Goal: Find specific page/section: Find specific page/section

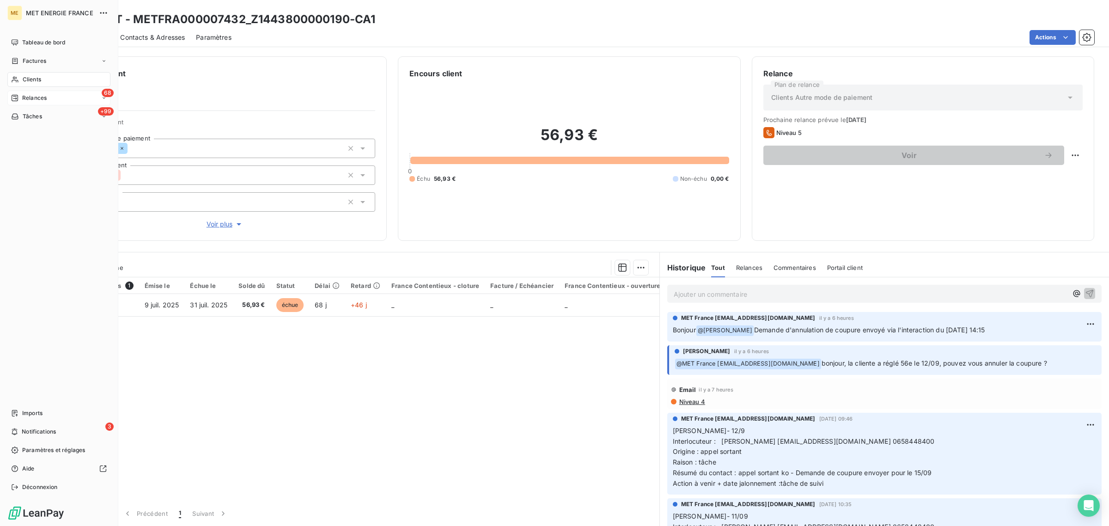
click at [15, 93] on div "68 Relances" at bounding box center [58, 98] width 103 height 15
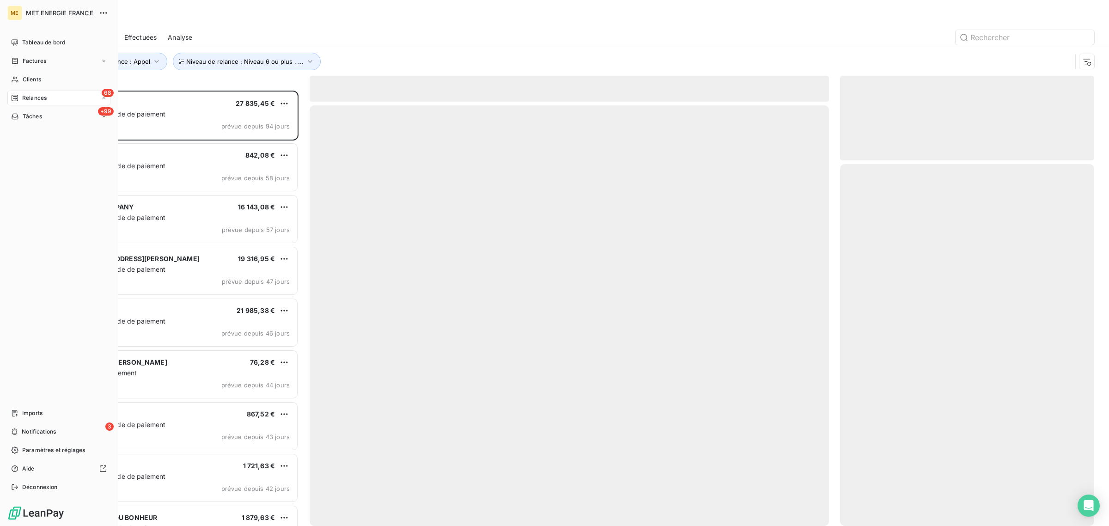
scroll to position [426, 245]
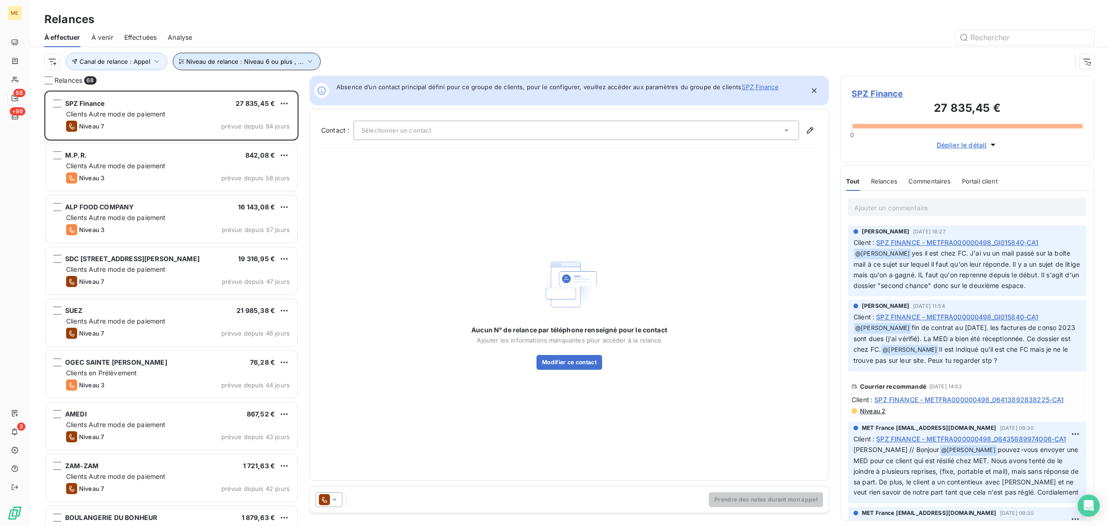
click at [187, 60] on span "Niveau de relance : Niveau 6 ou plus , ..." at bounding box center [244, 61] width 117 height 7
click at [125, 63] on span "Canal de relance : Appel" at bounding box center [114, 61] width 71 height 7
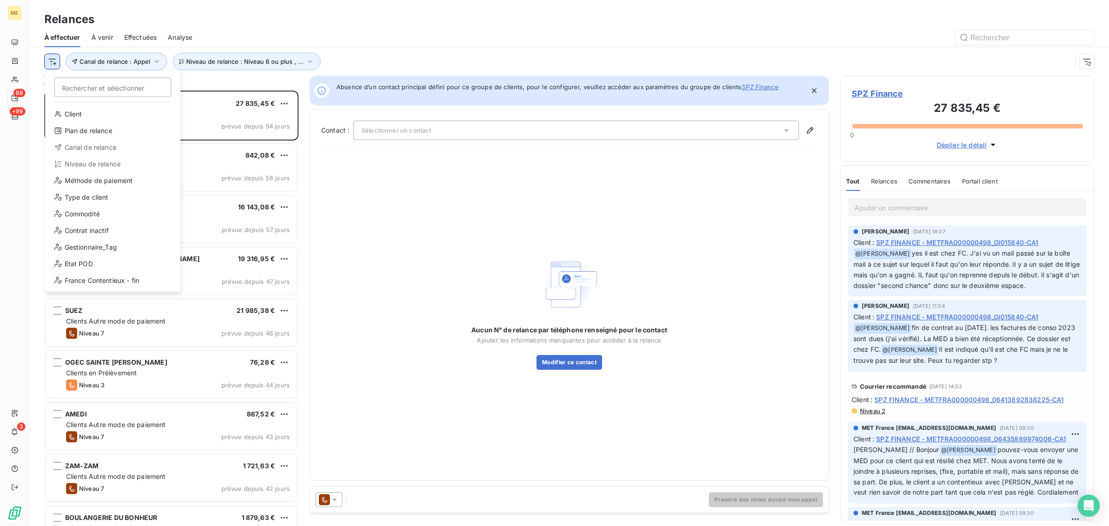
click at [53, 64] on html "ME 68 +99 3 Relances À effectuer À venir Effectuées Analyse Rechercher et sélec…" at bounding box center [554, 263] width 1109 height 526
click at [121, 241] on div "Gestionnaire_Tag" at bounding box center [113, 247] width 128 height 15
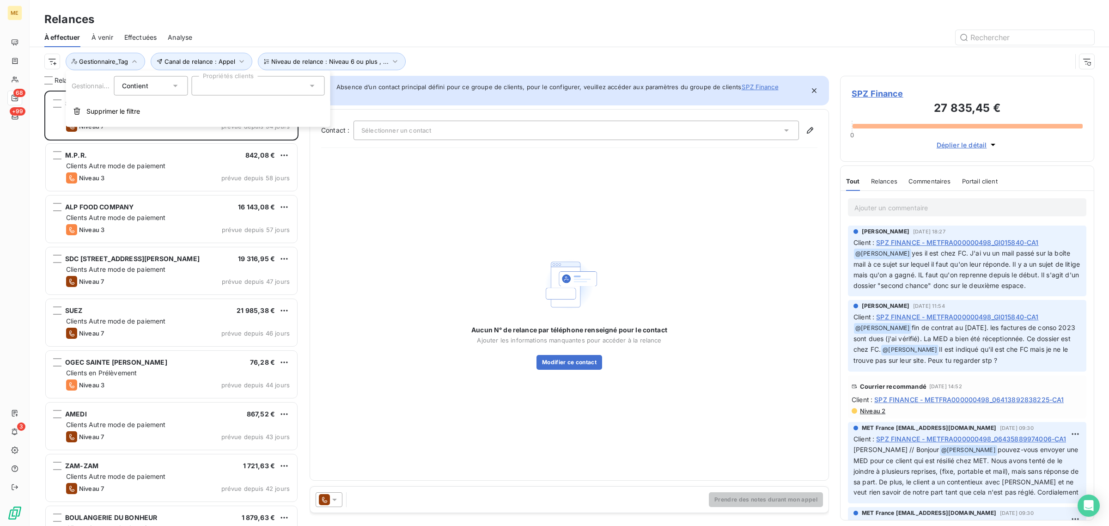
click at [229, 88] on div at bounding box center [258, 85] width 133 height 19
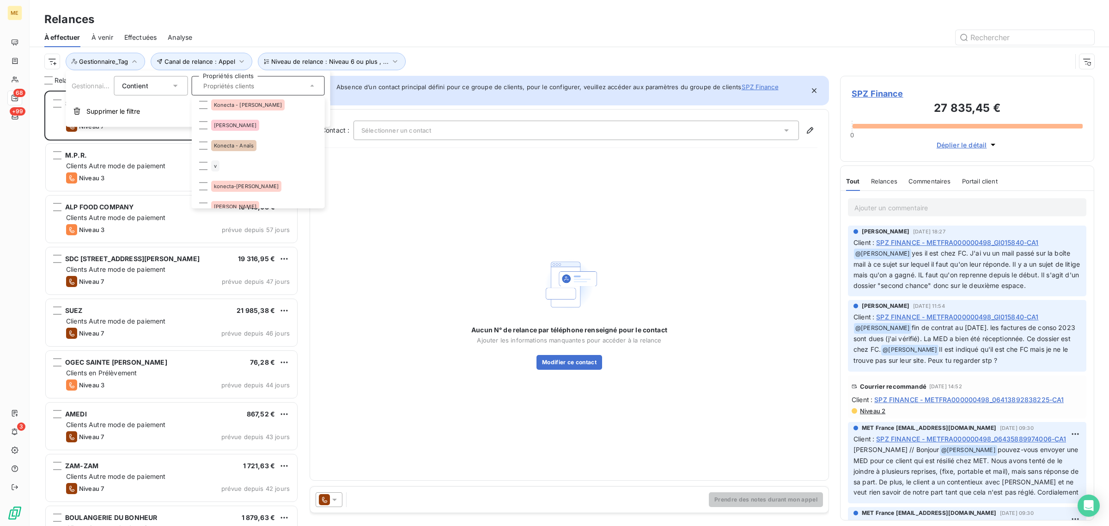
scroll to position [0, 0]
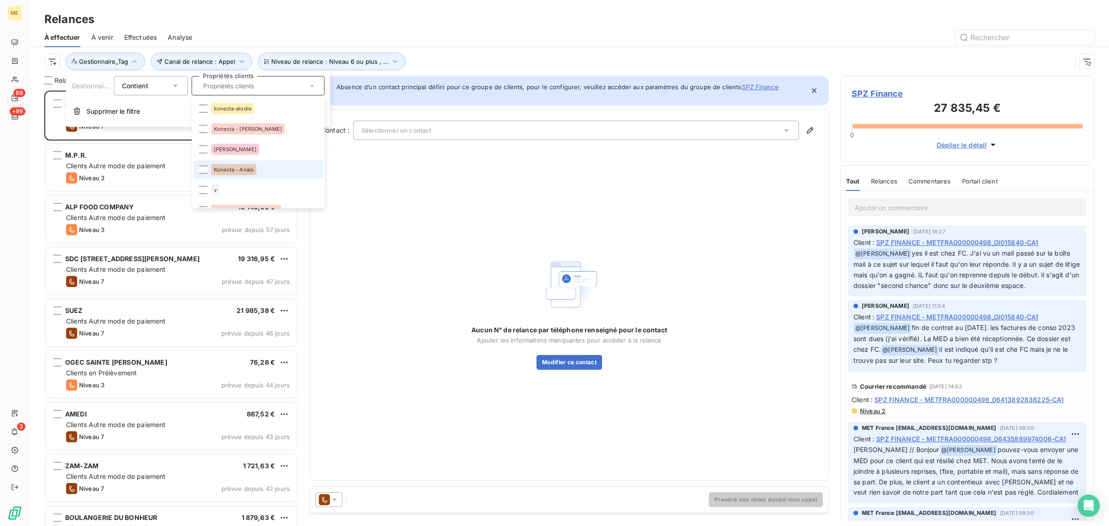
click at [245, 160] on li "Konecta - Anaïs" at bounding box center [258, 169] width 129 height 18
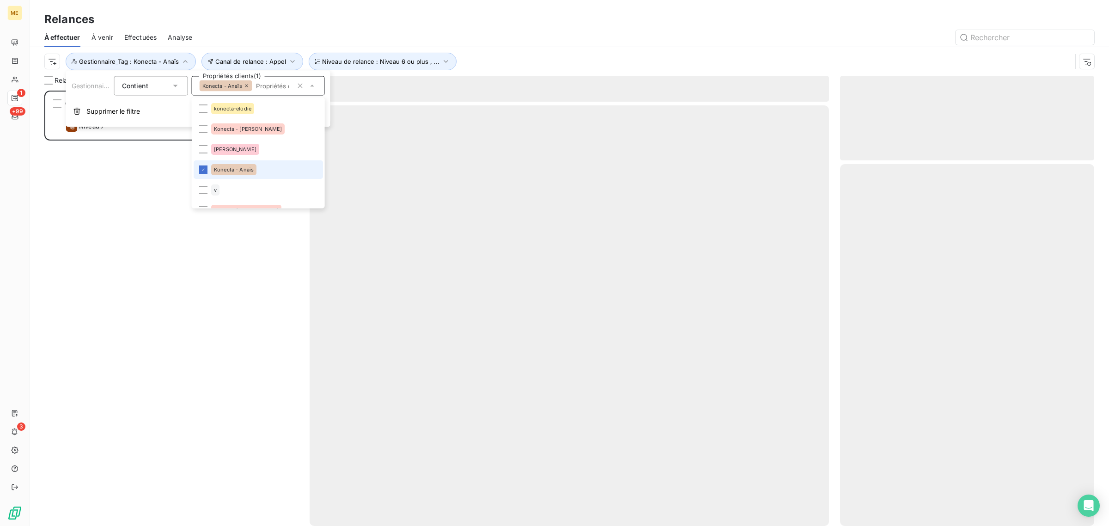
scroll to position [426, 245]
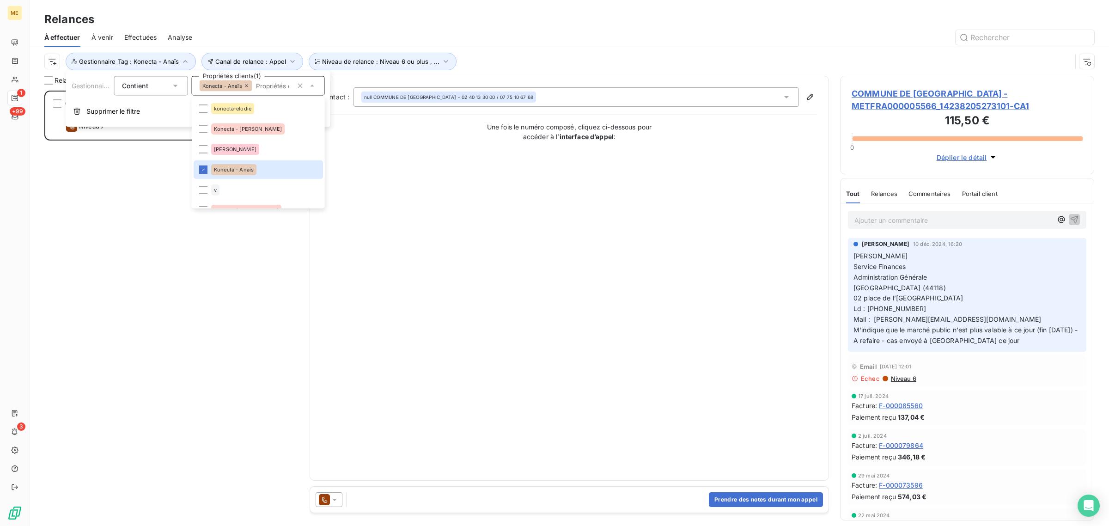
click at [585, 49] on div "Canal de relance : Appel Niveau de relance : Niveau 6 ou plus , ... Gestionnair…" at bounding box center [569, 61] width 1050 height 29
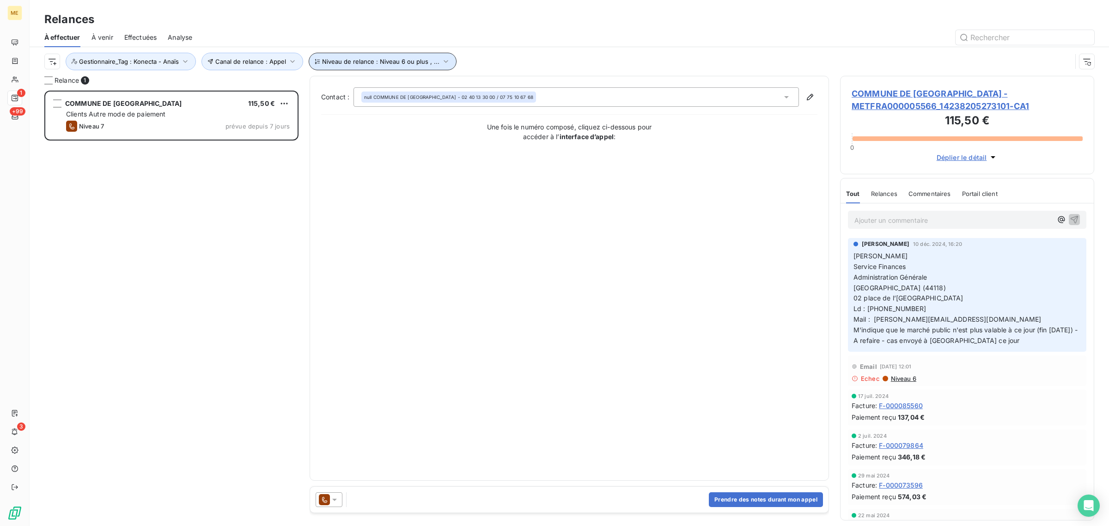
click at [317, 59] on icon "button" at bounding box center [318, 62] width 6 height 6
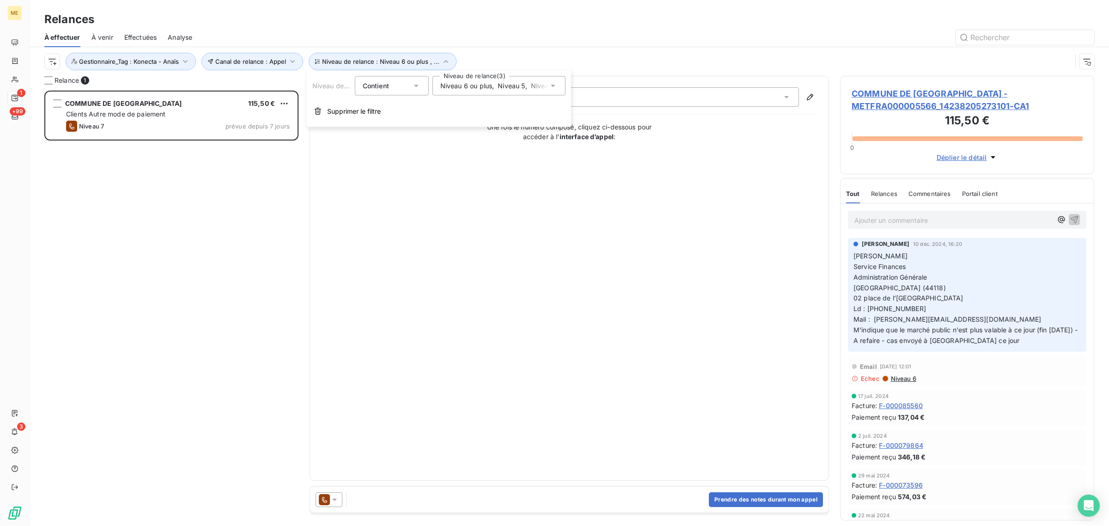
click at [485, 86] on span "Niveau 6 ou plus" at bounding box center [466, 85] width 52 height 9
click at [190, 221] on div "COMMUNE DE [GEOGRAPHIC_DATA] 115,50 € Clients Autre mode de paiement Niveau 7 p…" at bounding box center [171, 308] width 254 height 435
click at [273, 192] on div "COMMUNE DE [GEOGRAPHIC_DATA] 115,50 € Clients Autre mode de paiement Niveau 7 p…" at bounding box center [171, 308] width 254 height 435
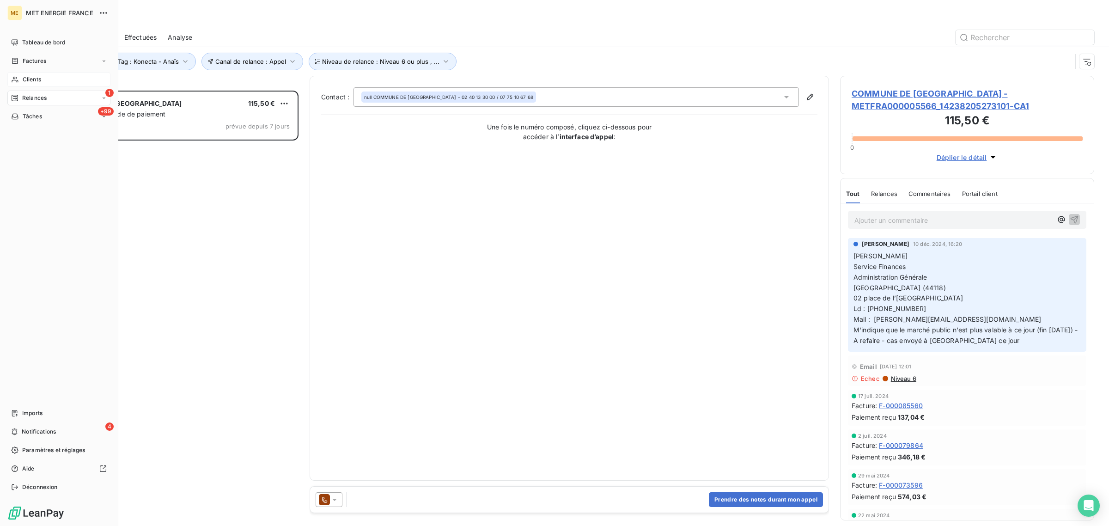
click at [15, 77] on icon at bounding box center [15, 79] width 8 height 7
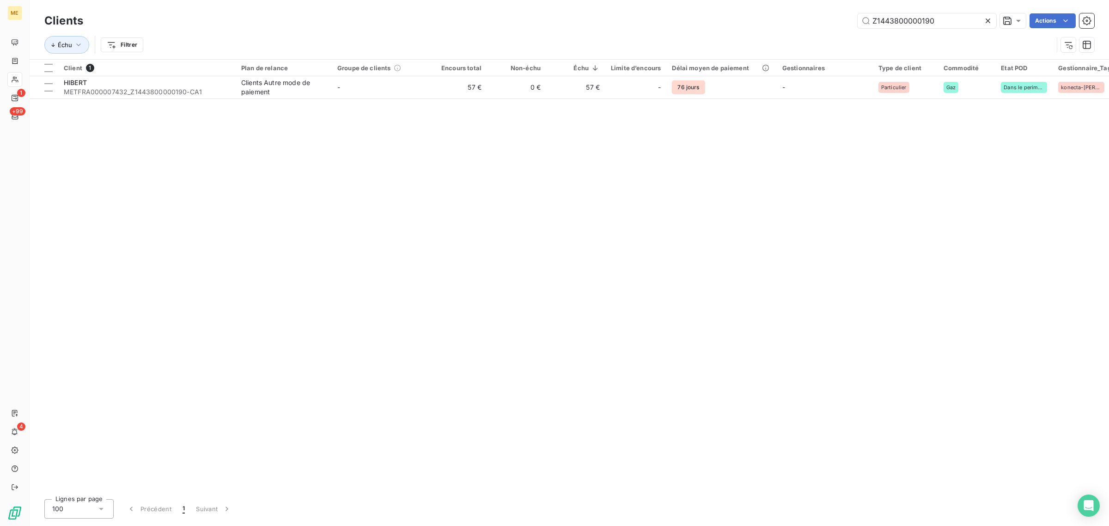
drag, startPoint x: 936, startPoint y: 20, endPoint x: 657, endPoint y: 24, distance: 279.5
click at [659, 25] on div "Z1443800000190 Actions" at bounding box center [594, 20] width 1000 height 15
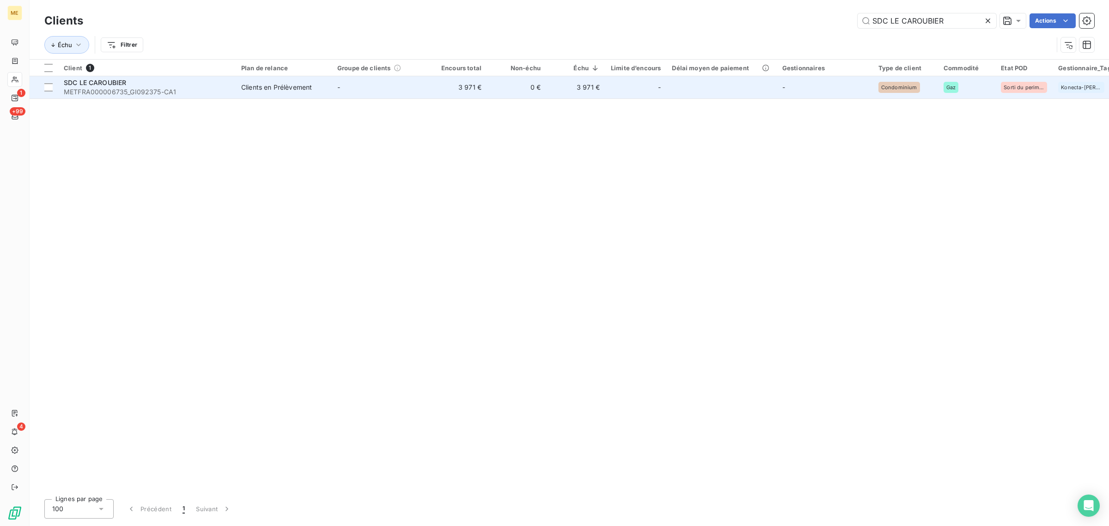
type input "SDC LE CAROUBIER"
click at [289, 86] on div "Clients en Prélèvement" at bounding box center [276, 87] width 71 height 9
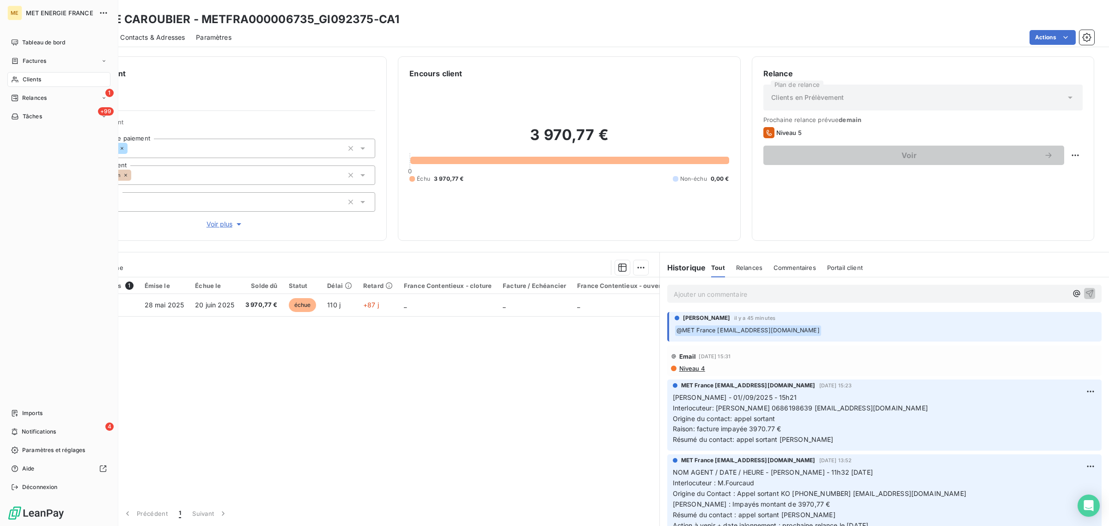
click at [28, 82] on span "Clients" at bounding box center [32, 79] width 18 height 8
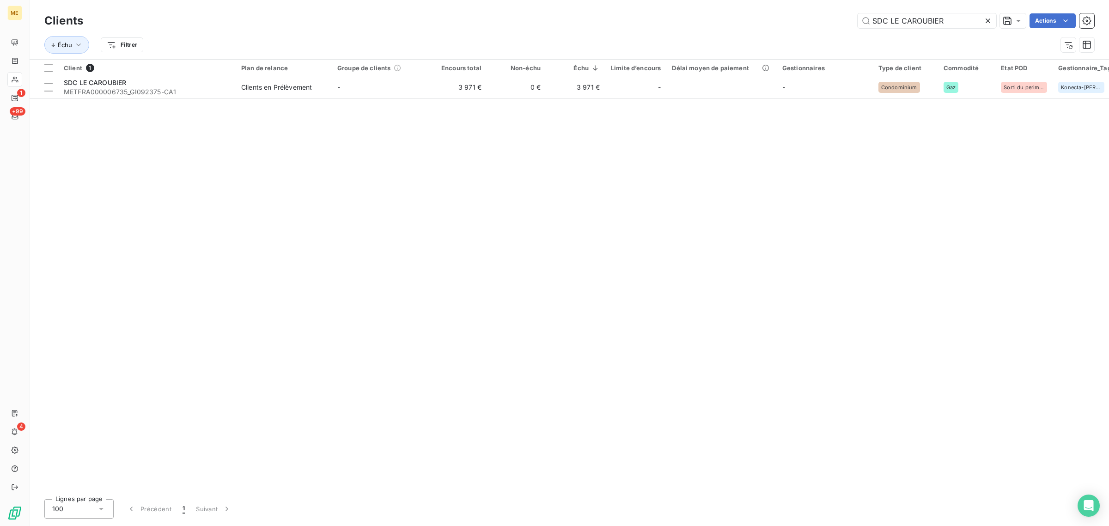
drag, startPoint x: 957, startPoint y: 18, endPoint x: 714, endPoint y: 20, distance: 242.5
click at [726, 20] on div "SDC LE CAROUBIER Actions" at bounding box center [594, 20] width 1000 height 15
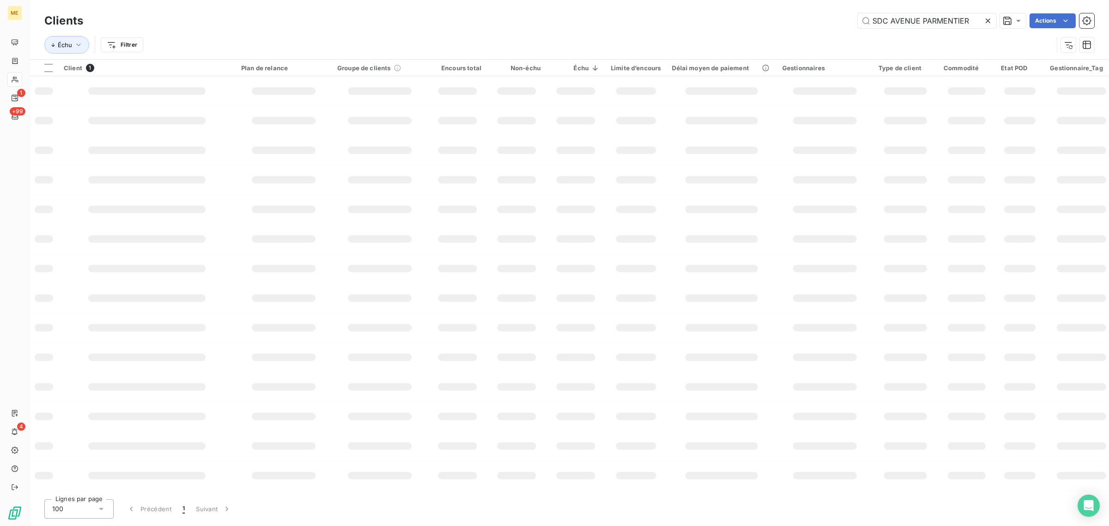
type input "SDC AVENUE PARMENTIER"
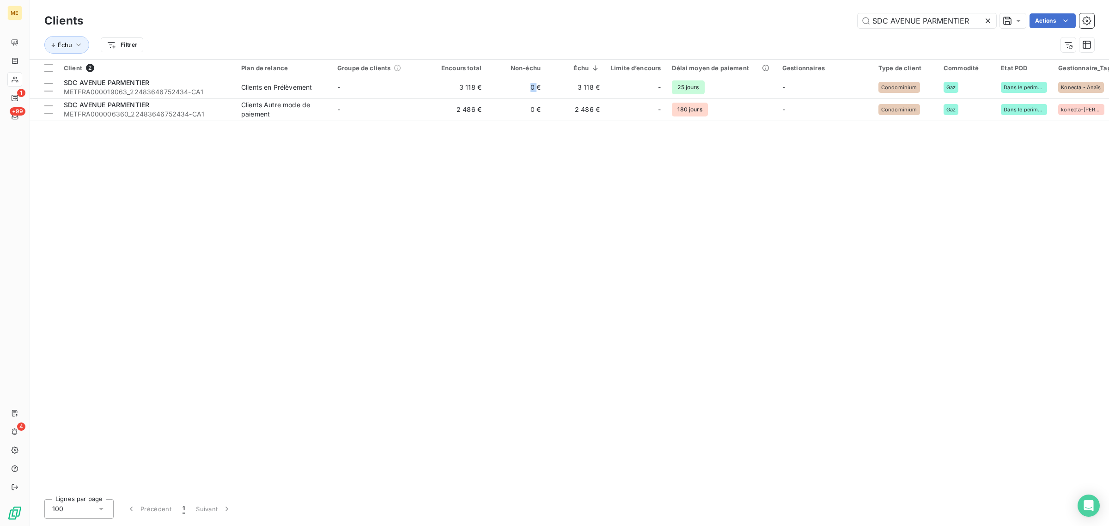
click at [495, 89] on td "0 €" at bounding box center [516, 87] width 59 height 22
click at [476, 123] on div "Client 2 Plan de relance Groupe de clients Encours total Non-échu Échu Limite d…" at bounding box center [569, 276] width 1079 height 432
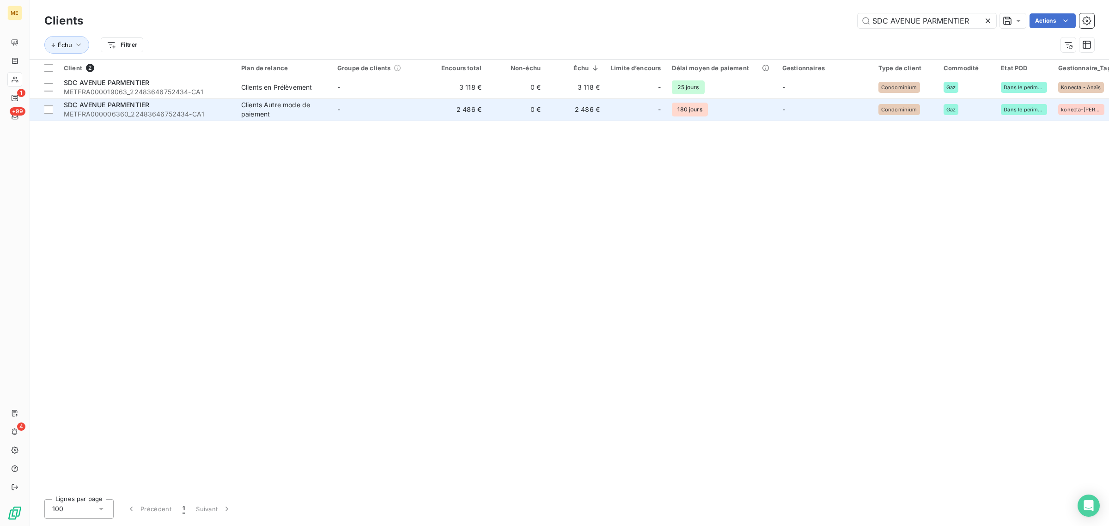
click at [471, 113] on td "2 486 €" at bounding box center [457, 109] width 59 height 22
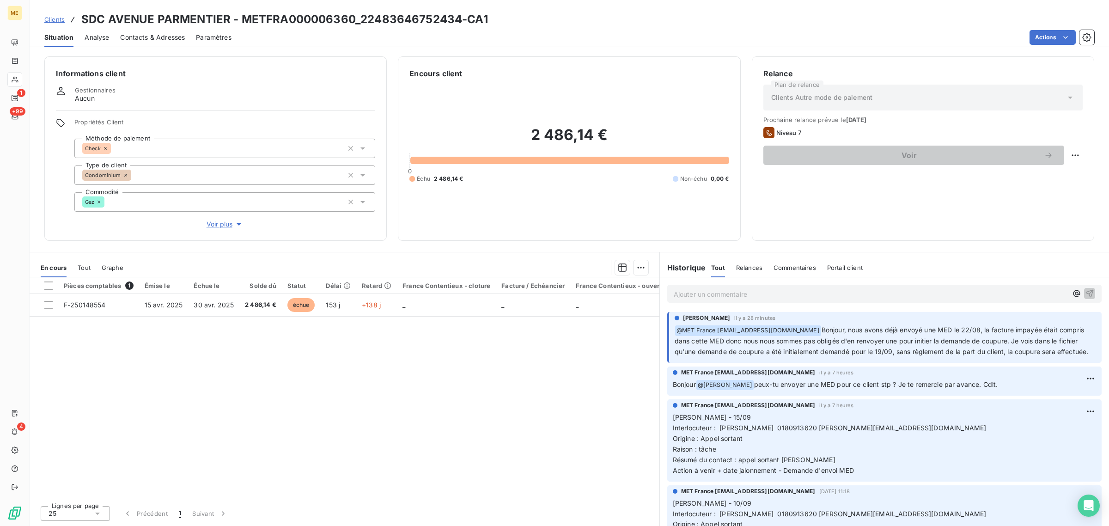
drag, startPoint x: 985, startPoint y: 329, endPoint x: 807, endPoint y: 368, distance: 182.0
click at [807, 363] on div "[PERSON_NAME] il y a 28 minutes ﻿ @ MET France [EMAIL_ADDRESS][DOMAIN_NAME] Bon…" at bounding box center [884, 337] width 434 height 51
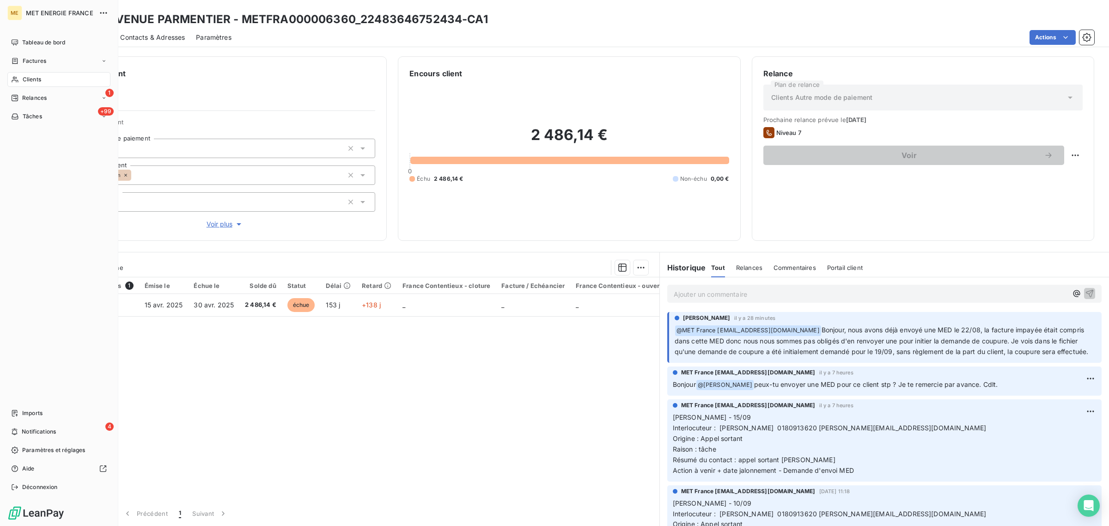
click at [37, 77] on span "Clients" at bounding box center [32, 79] width 18 height 8
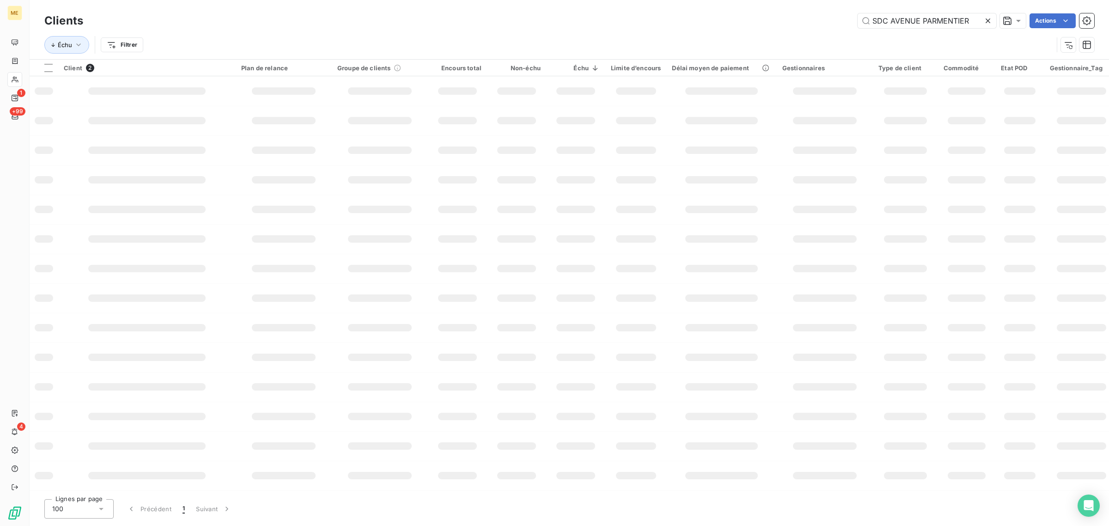
click at [989, 14] on div at bounding box center [989, 20] width 13 height 15
click at [960, 19] on input "text" at bounding box center [926, 20] width 139 height 15
paste input "SCEA PASSION FRAMBOISES"
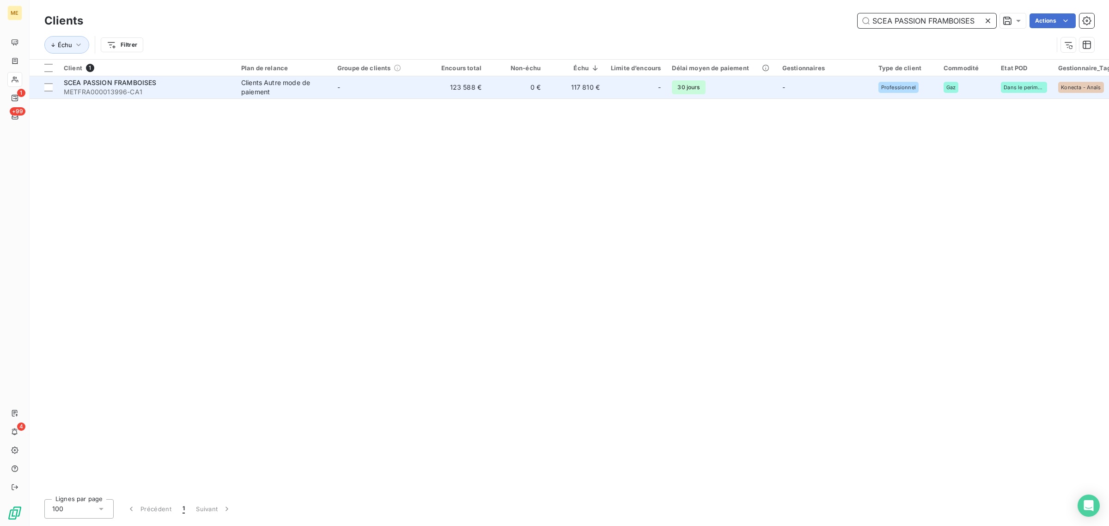
type input "SCEA PASSION FRAMBOISES"
click at [428, 86] on td "123 588 €" at bounding box center [457, 87] width 59 height 22
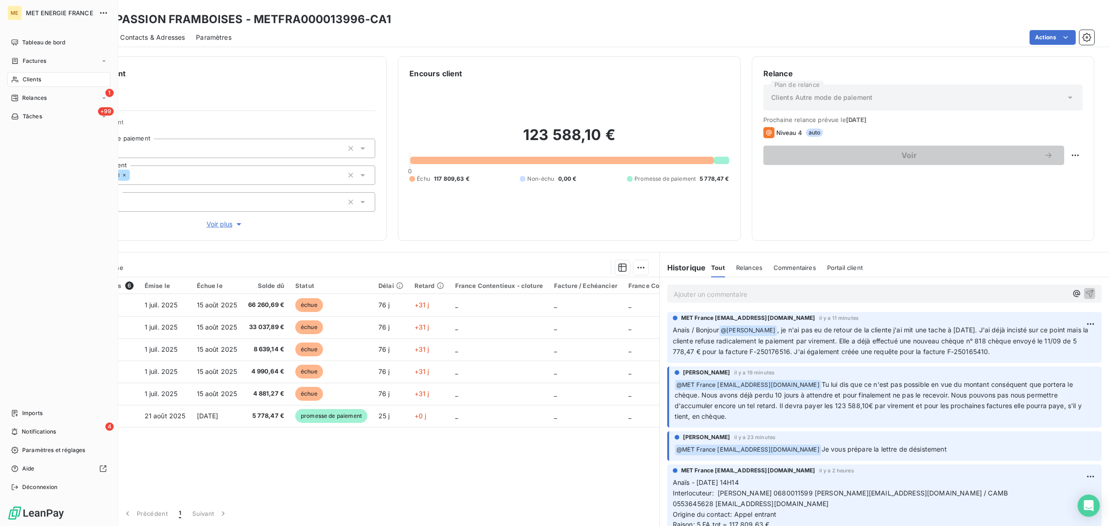
click at [24, 80] on span "Clients" at bounding box center [32, 79] width 18 height 8
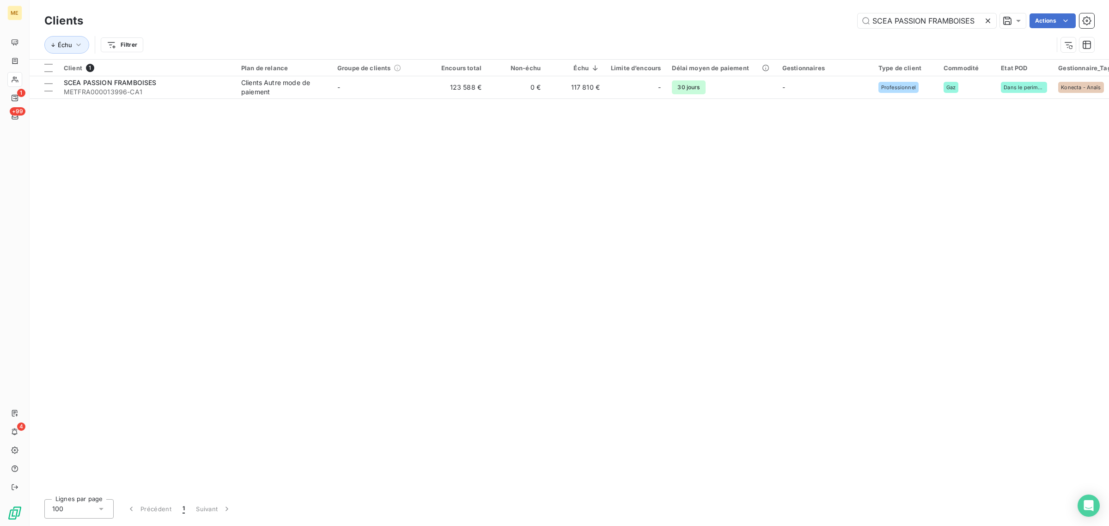
click at [984, 19] on icon at bounding box center [987, 20] width 9 height 9
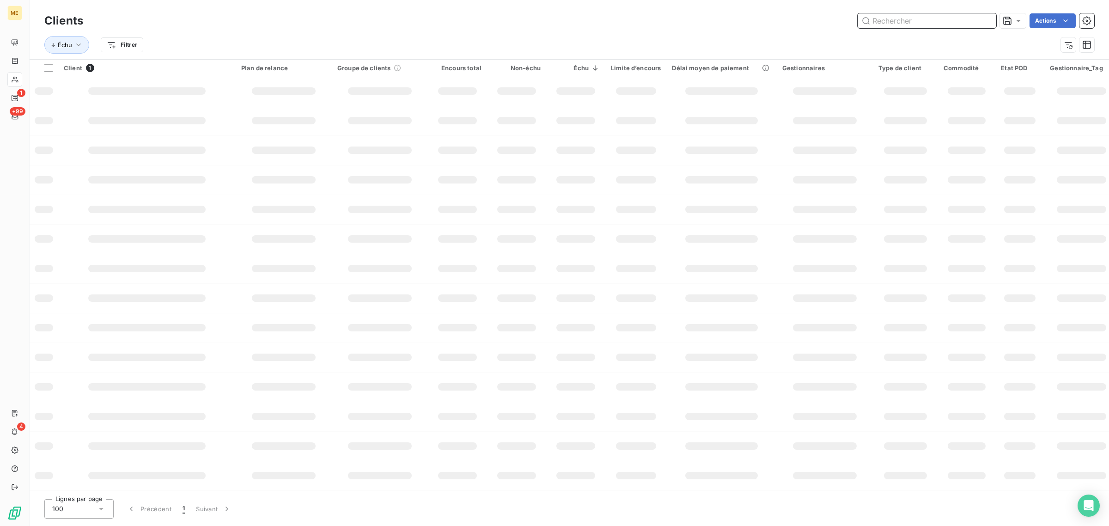
click at [939, 19] on input "text" at bounding box center [926, 20] width 139 height 15
paste input "SCEA PASSION FRAMBOISES"
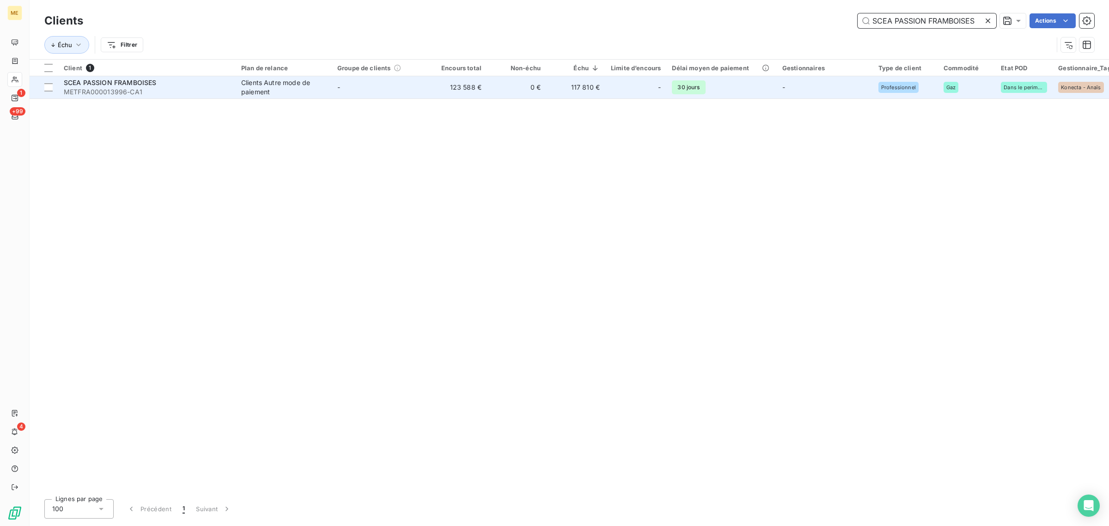
type input "SCEA PASSION FRAMBOISES"
click at [645, 90] on div at bounding box center [646, 87] width 15 height 15
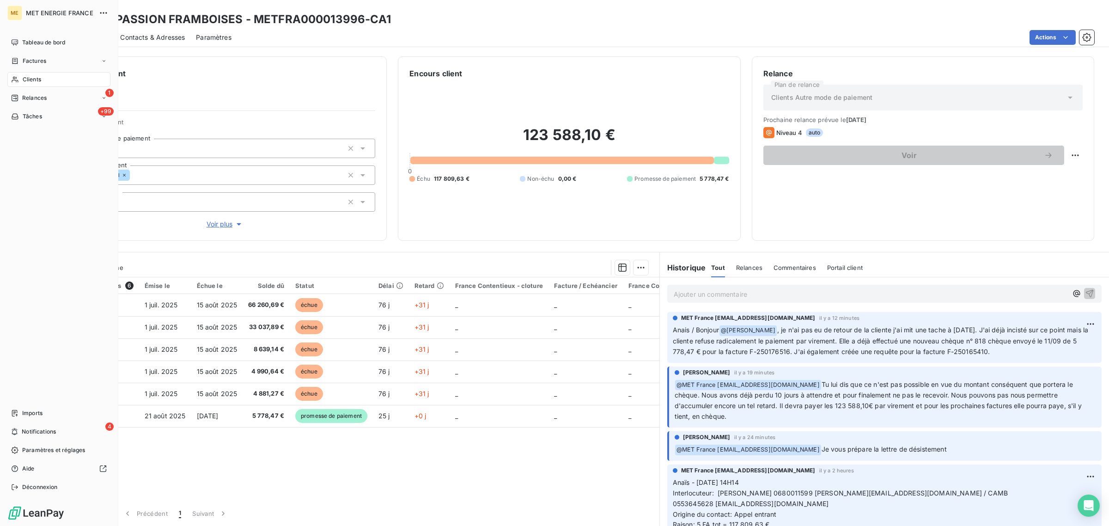
click at [28, 77] on span "Clients" at bounding box center [32, 79] width 18 height 8
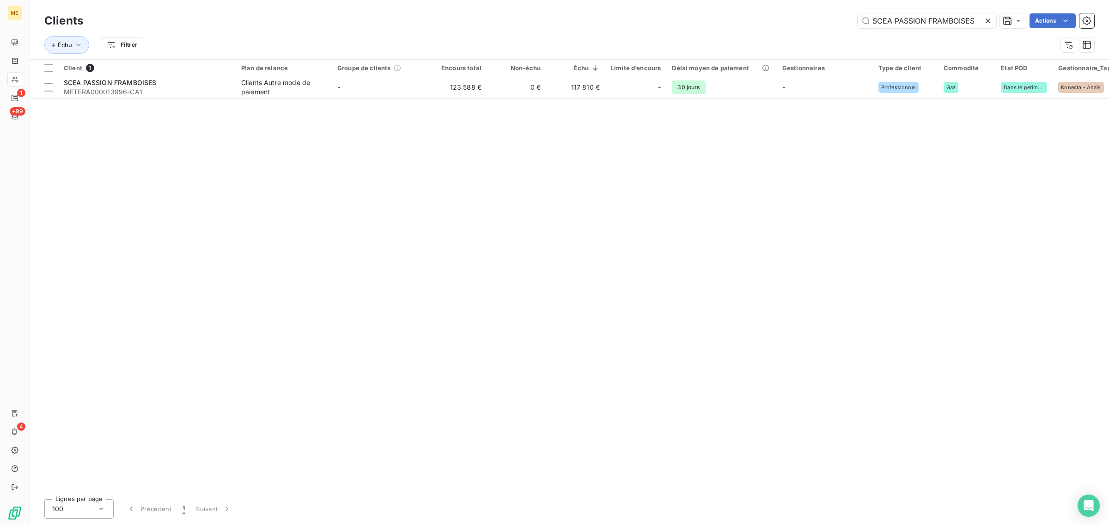
drag, startPoint x: 978, startPoint y: 21, endPoint x: 742, endPoint y: 30, distance: 236.7
click at [747, 29] on div "Clients SCEA PASSION FRAMBOISES Actions" at bounding box center [569, 20] width 1050 height 19
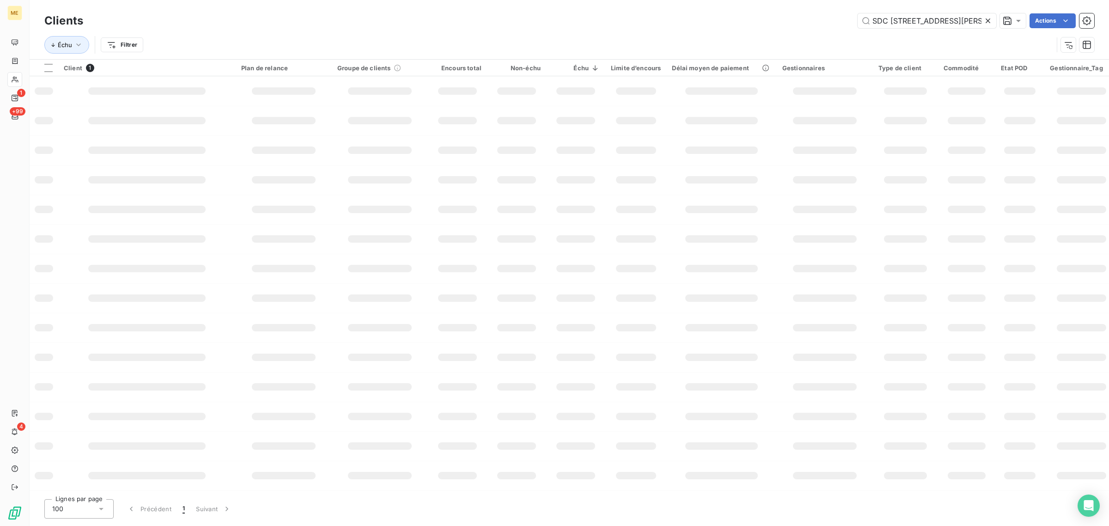
scroll to position [0, 30]
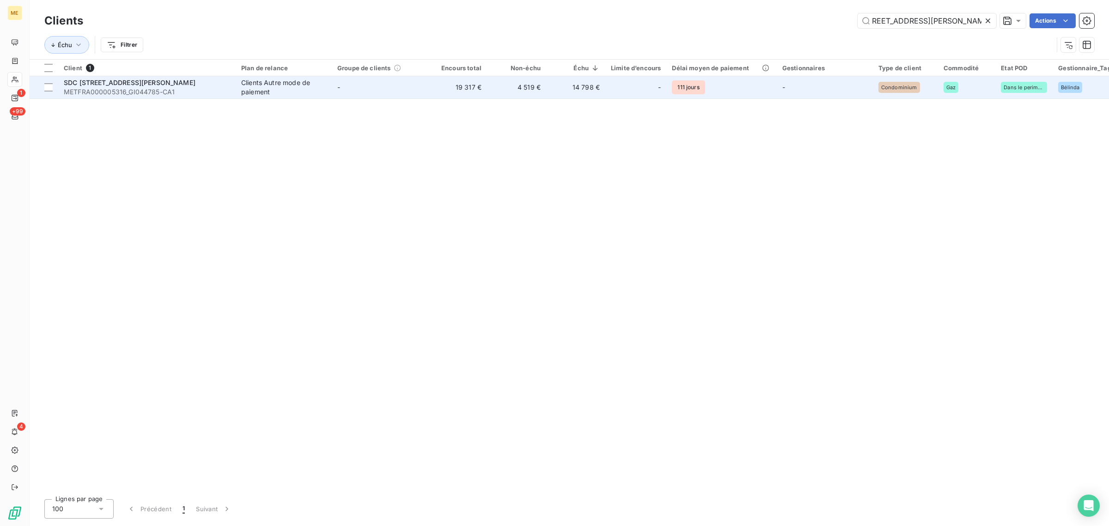
type input "SDC [STREET_ADDRESS][PERSON_NAME]"
click at [319, 91] on div "Clients Autre mode de paiement" at bounding box center [283, 87] width 85 height 18
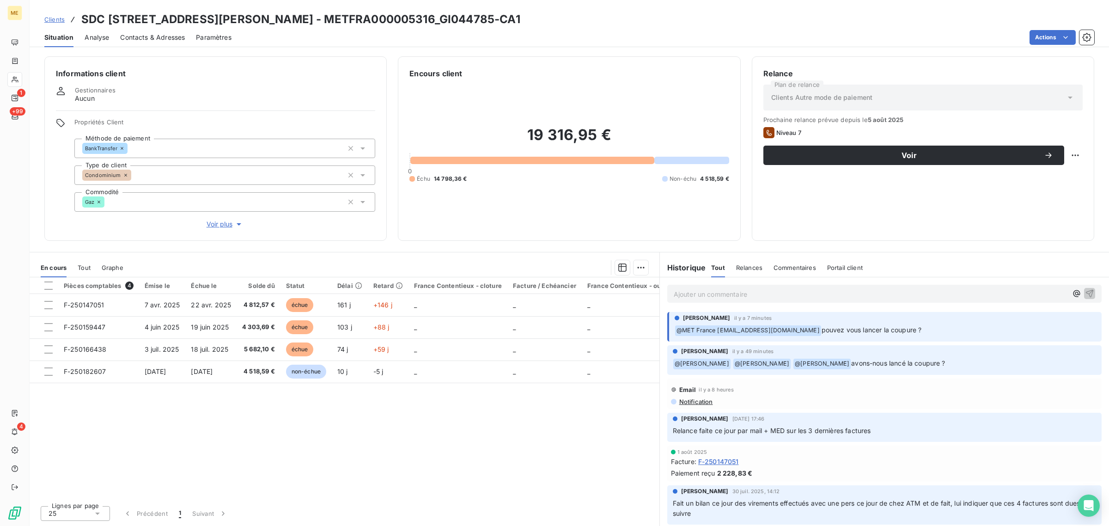
drag, startPoint x: 869, startPoint y: 331, endPoint x: 930, endPoint y: 331, distance: 61.0
click at [930, 331] on p "﻿ @ MET [GEOGRAPHIC_DATA] [EMAIL_ADDRESS][DOMAIN_NAME] pouvez vous lancer la co…" at bounding box center [884, 330] width 421 height 11
click at [24, 75] on div "ME 1 +99 4" at bounding box center [15, 263] width 30 height 526
click at [17, 79] on icon at bounding box center [15, 79] width 8 height 7
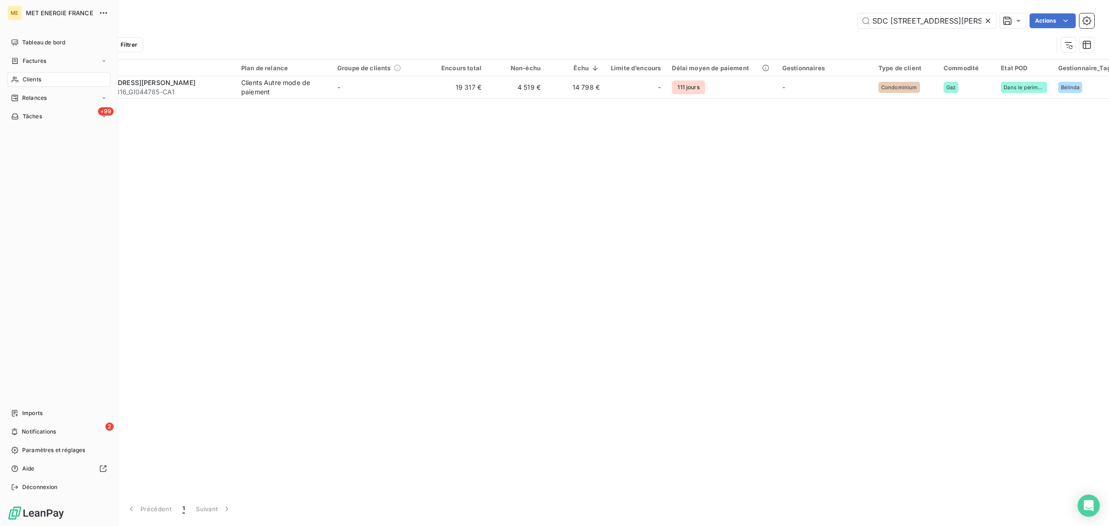
click at [9, 75] on div "Clients" at bounding box center [58, 79] width 103 height 15
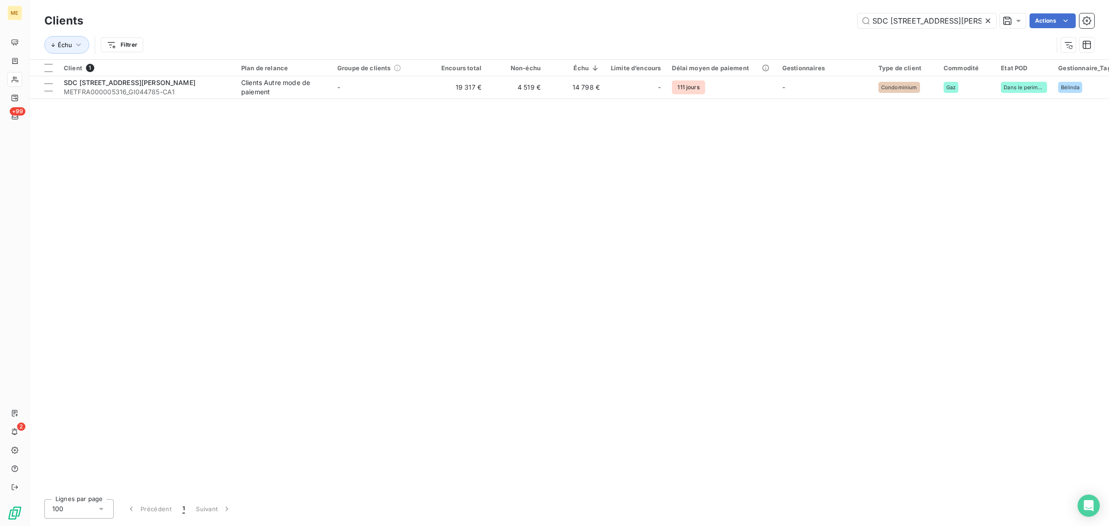
click at [986, 20] on icon at bounding box center [987, 20] width 5 height 5
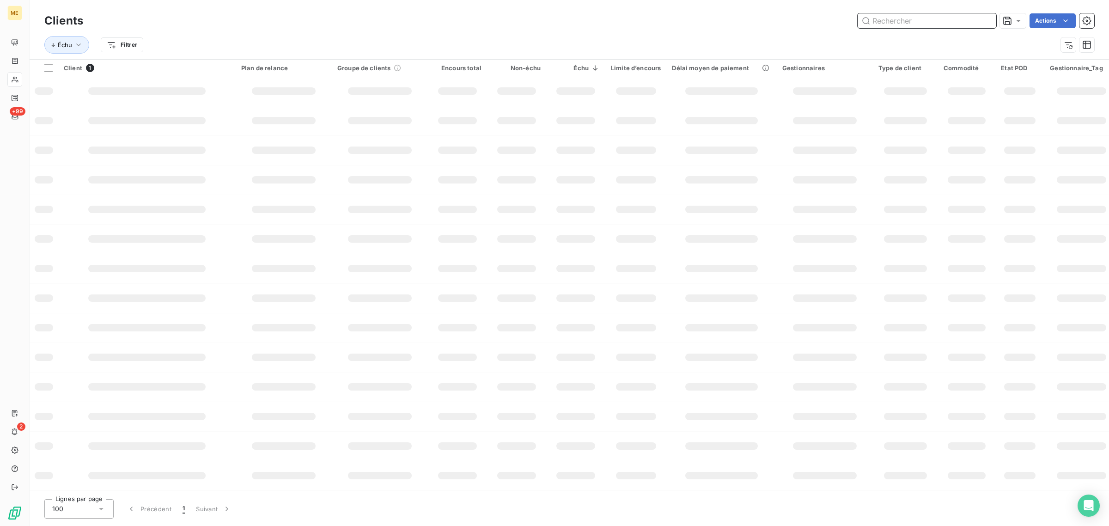
click at [899, 19] on input "text" at bounding box center [926, 20] width 139 height 15
paste input "SDC LE CAROUBIER"
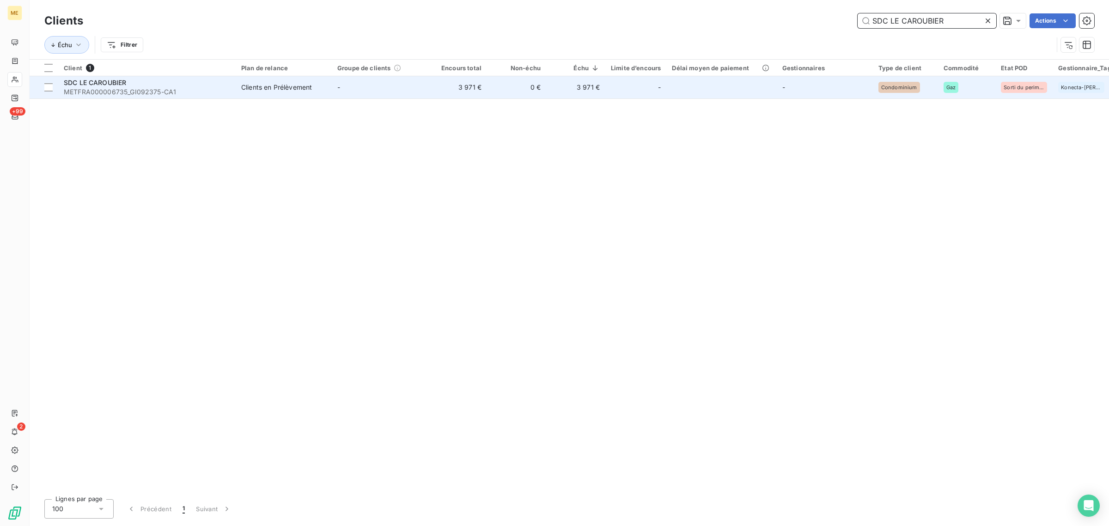
type input "SDC LE CAROUBIER"
click at [373, 98] on td "-" at bounding box center [380, 87] width 96 height 22
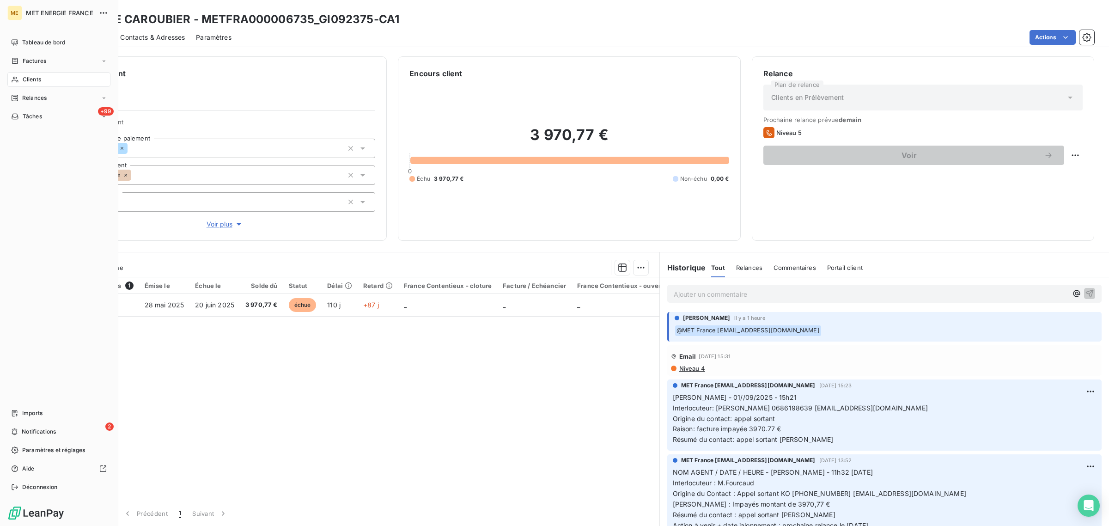
click at [11, 79] on icon at bounding box center [15, 79] width 8 height 7
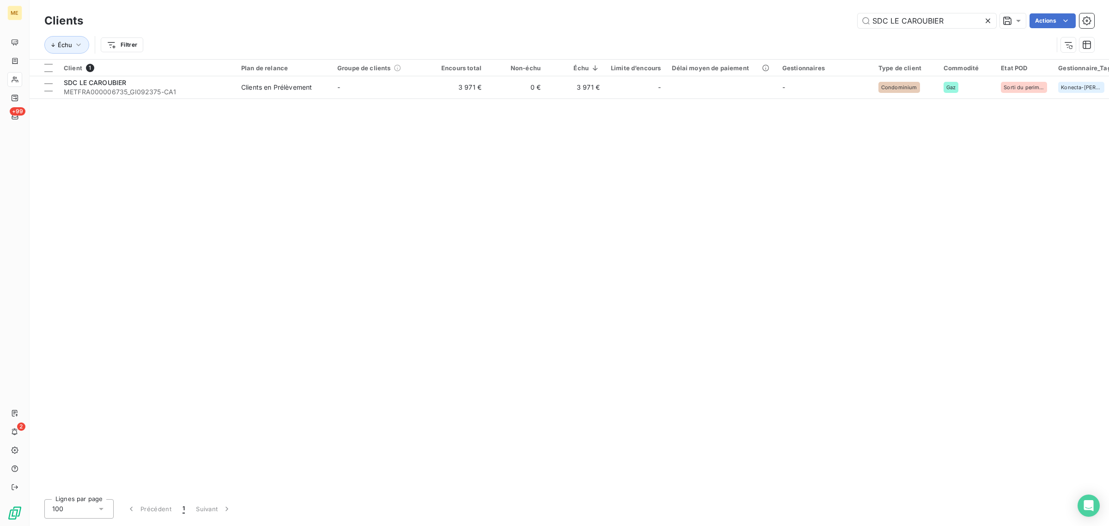
drag, startPoint x: 969, startPoint y: 19, endPoint x: 790, endPoint y: 22, distance: 178.3
click at [795, 24] on div "SDC LE CAROUBIER Actions" at bounding box center [594, 20] width 1000 height 15
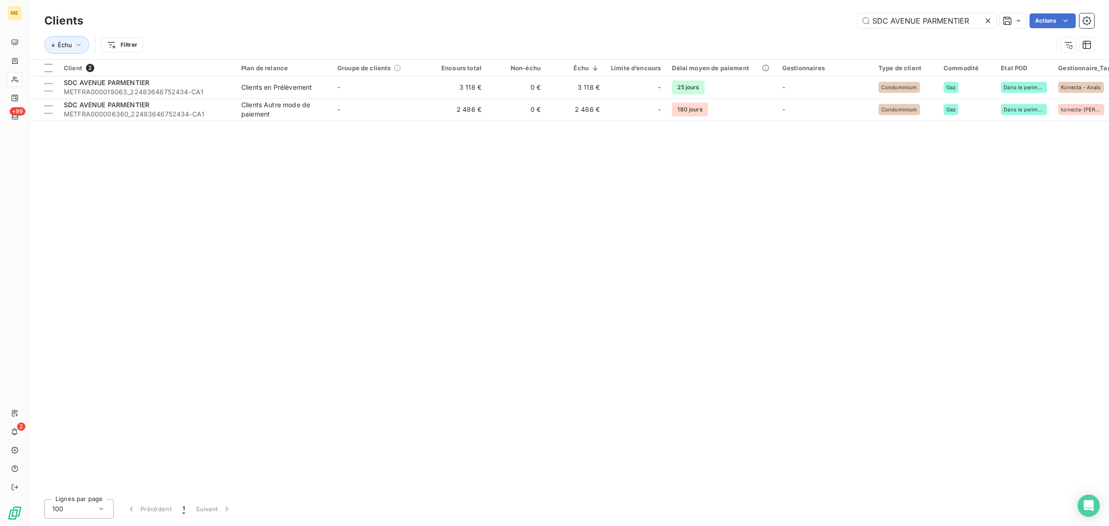
type input "SDC AVENUE PARMENTIER"
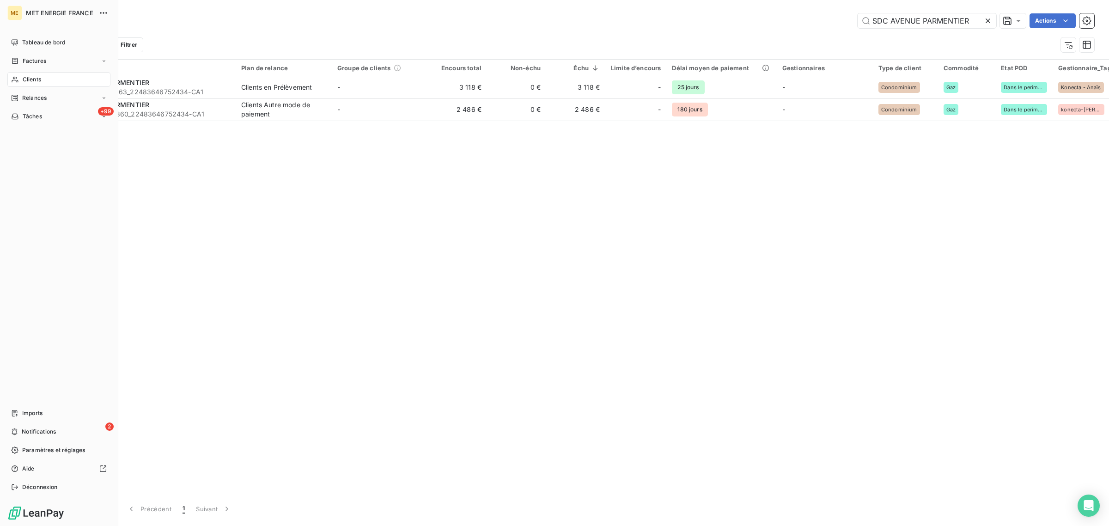
click at [19, 81] on div "Clients" at bounding box center [58, 79] width 103 height 15
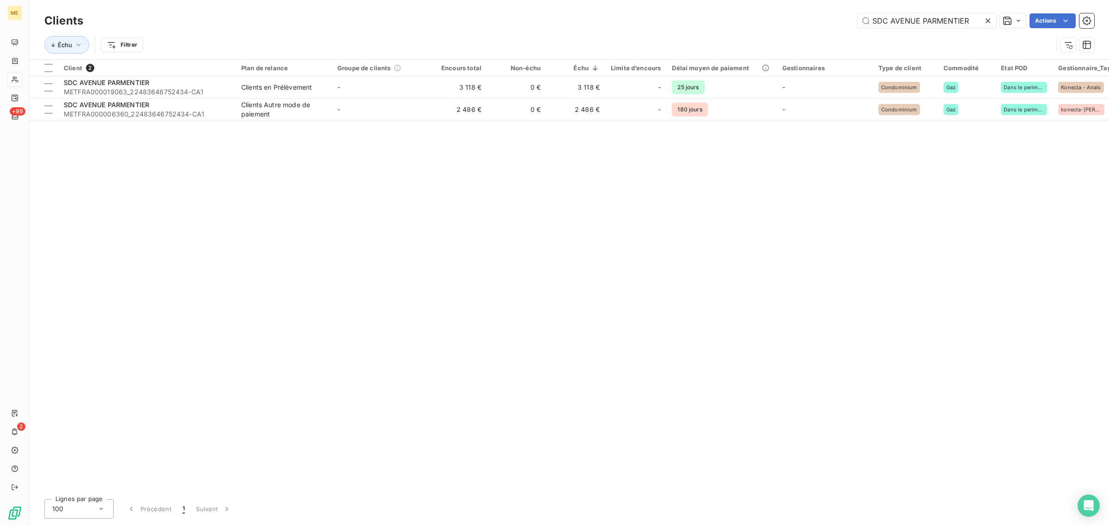
click at [987, 19] on icon at bounding box center [987, 20] width 9 height 9
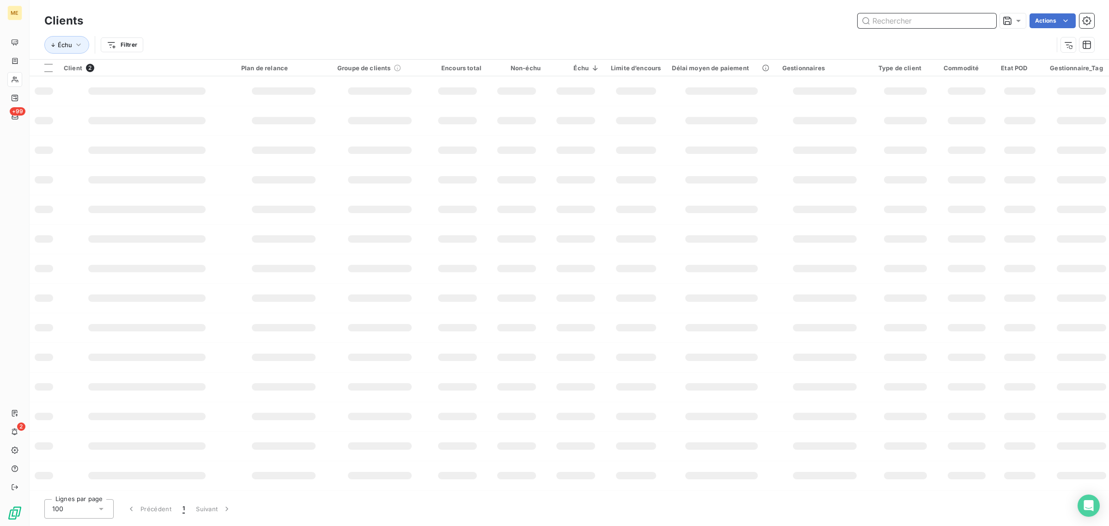
click at [940, 23] on input "text" at bounding box center [926, 20] width 139 height 15
paste input "SDC [STREET_ADDRESS][PERSON_NAME]"
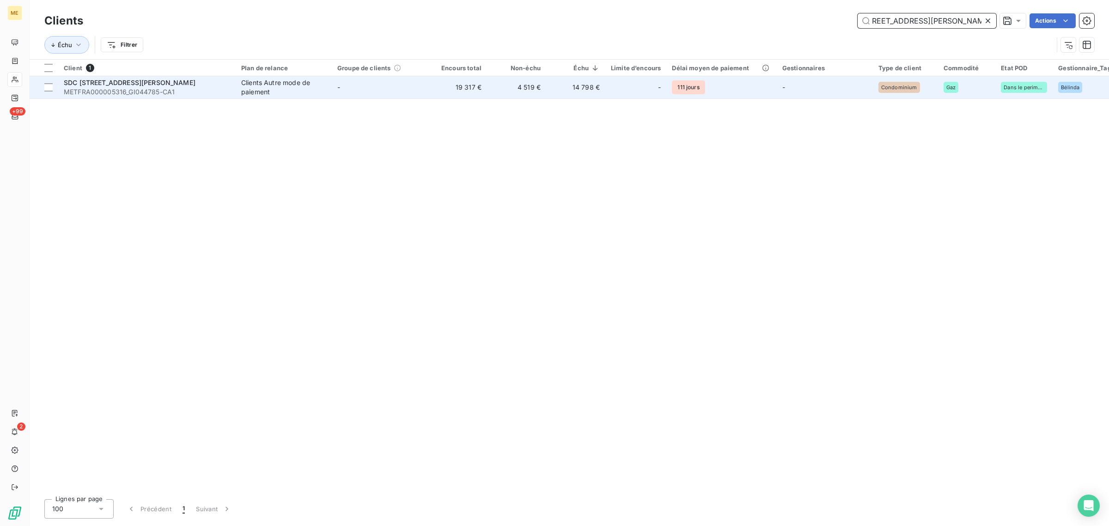
type input "SDC [STREET_ADDRESS][PERSON_NAME]"
click at [412, 91] on td "-" at bounding box center [380, 87] width 96 height 22
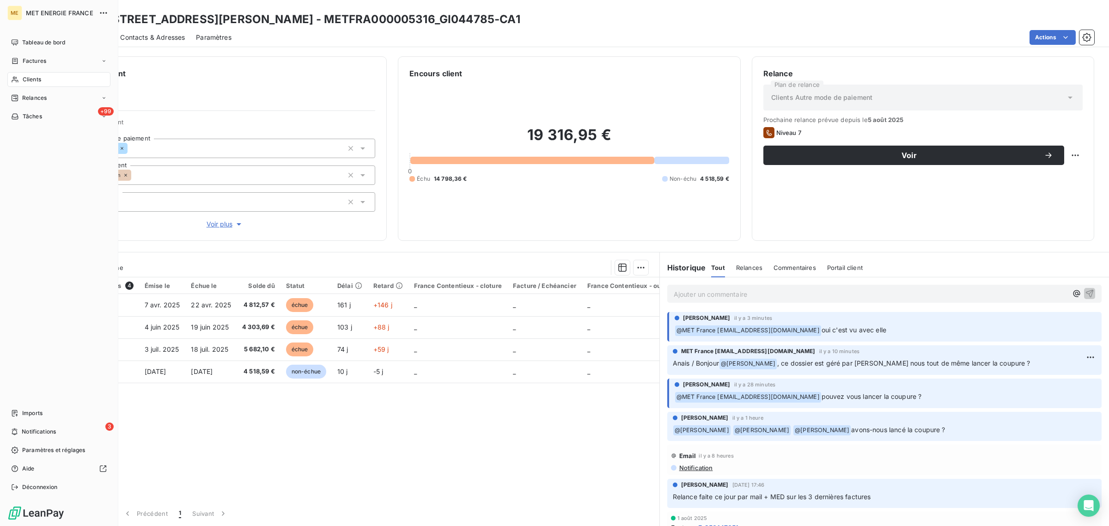
click at [21, 79] on div "Clients" at bounding box center [58, 79] width 103 height 15
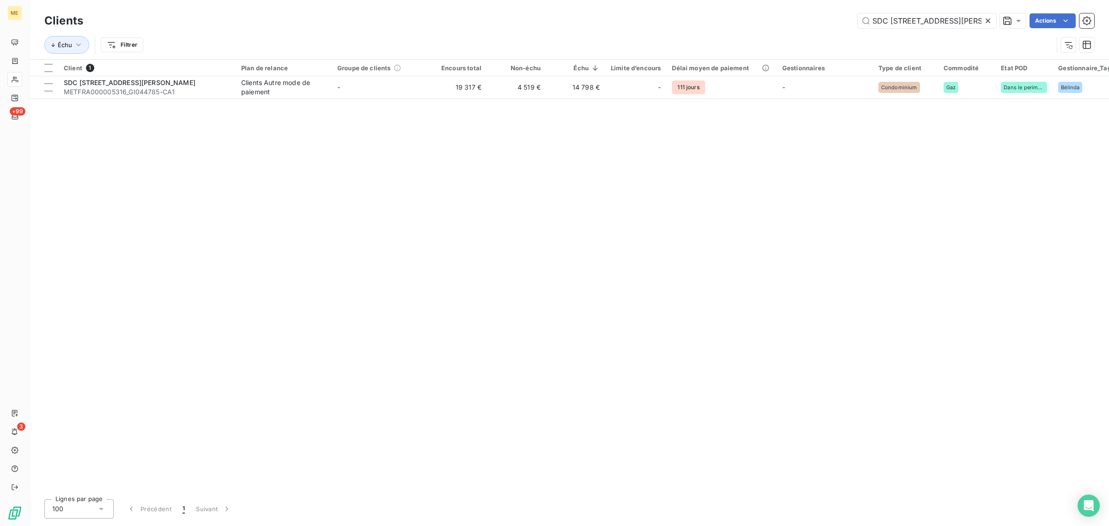
scroll to position [0, 30]
click at [988, 19] on icon at bounding box center [987, 20] width 9 height 9
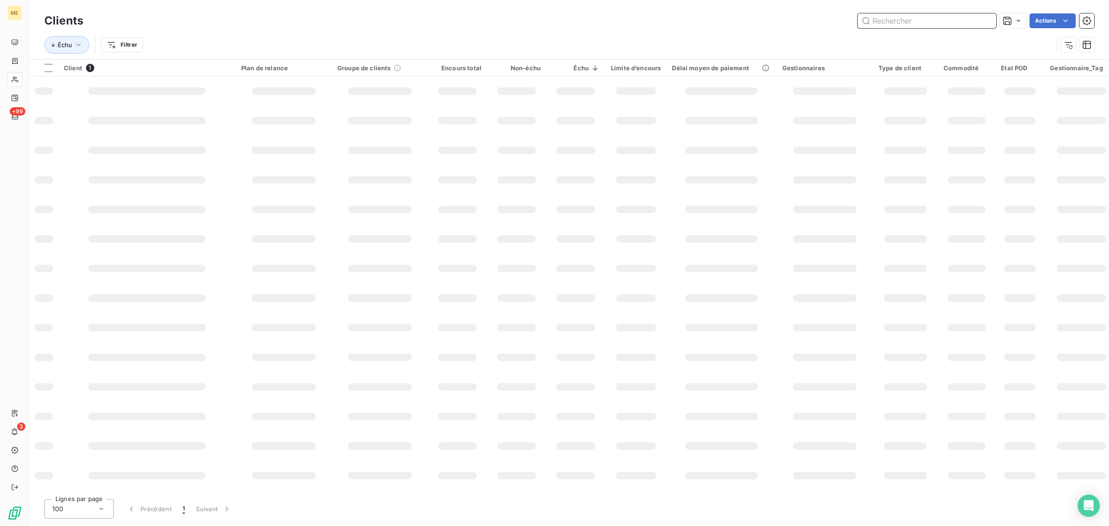
click at [906, 24] on input "text" at bounding box center [926, 20] width 139 height 15
paste input "SDC LE CAROUBIER"
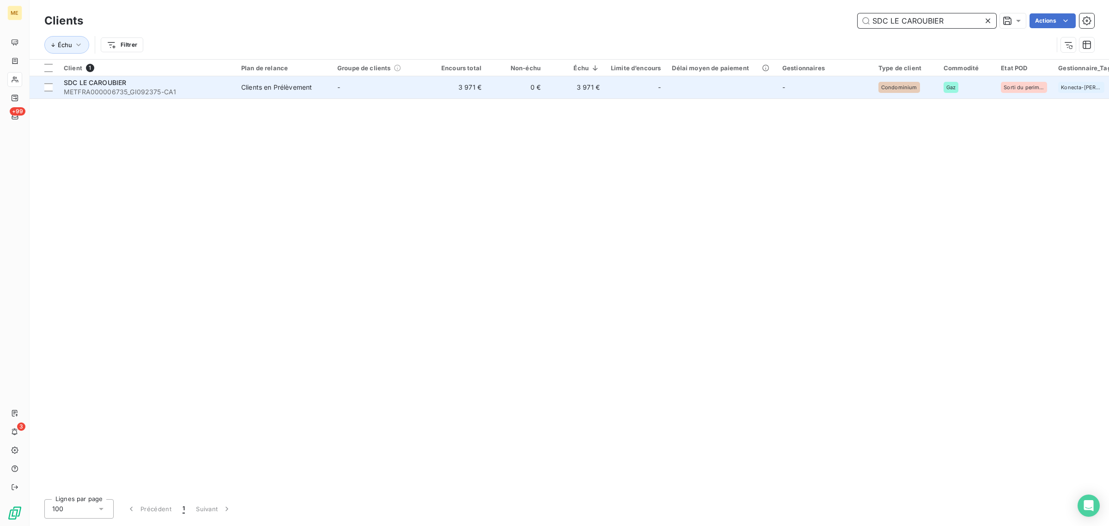
type input "SDC LE CAROUBIER"
click at [352, 97] on td "-" at bounding box center [380, 87] width 96 height 22
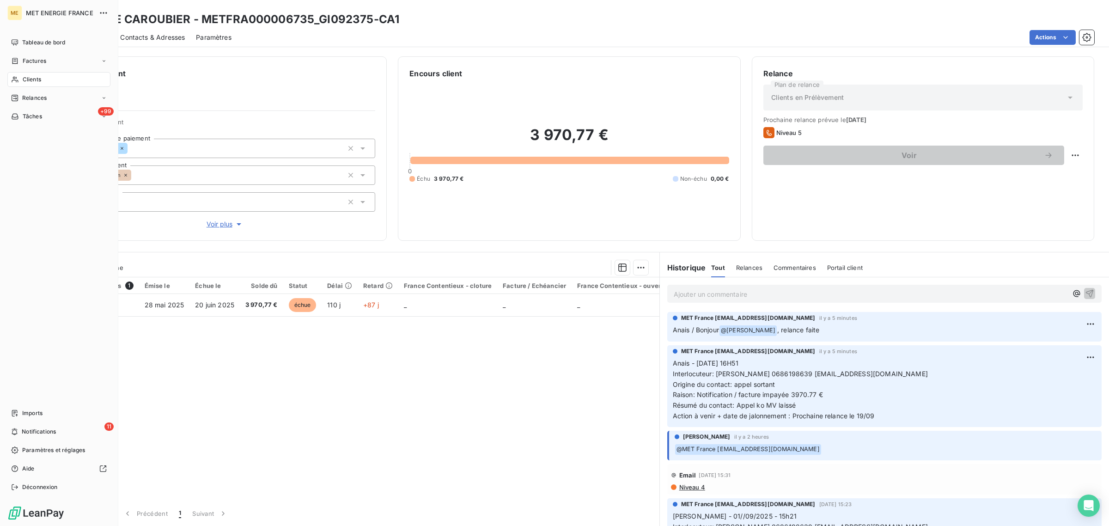
click at [24, 80] on span "Clients" at bounding box center [32, 79] width 18 height 8
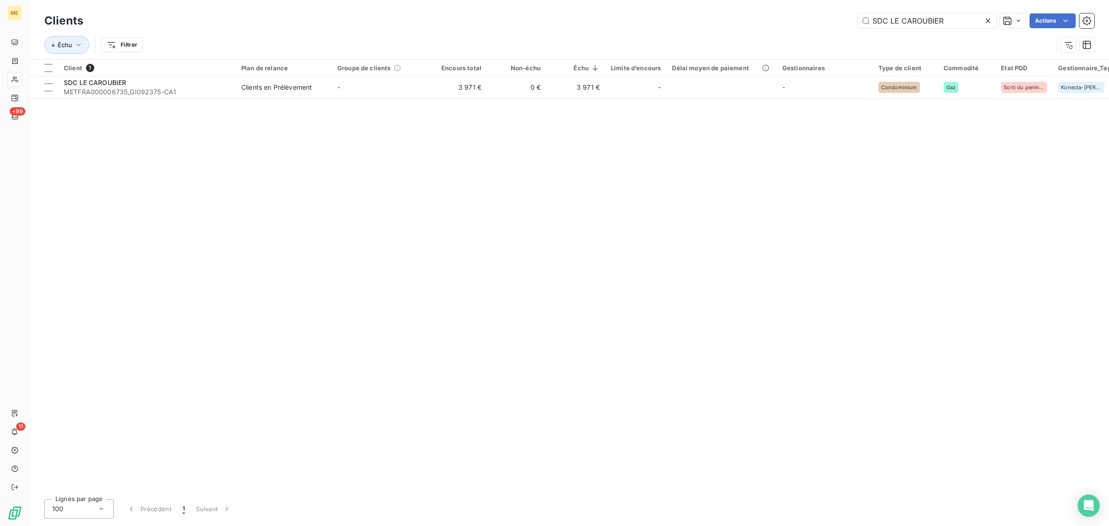
click at [985, 19] on icon at bounding box center [987, 20] width 9 height 9
